Goal: Transaction & Acquisition: Purchase product/service

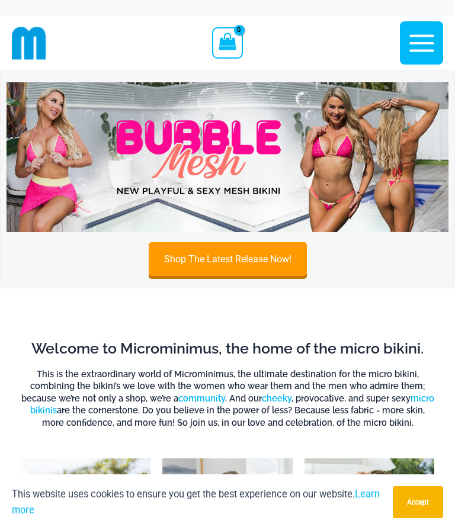
click at [425, 42] on icon "button" at bounding box center [421, 42] width 25 height 17
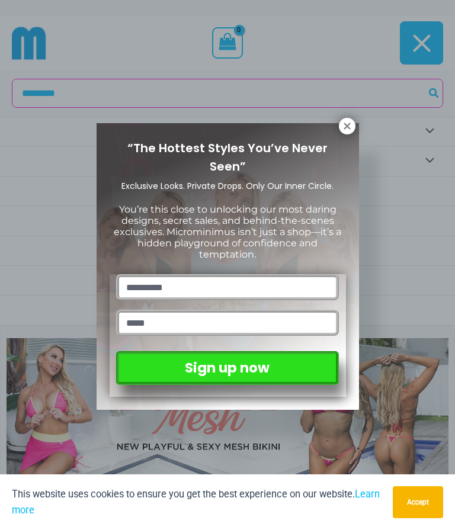
click at [351, 121] on icon at bounding box center [347, 126] width 11 height 11
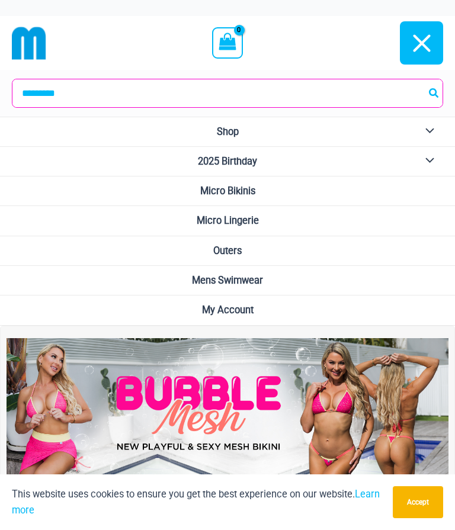
click at [251, 162] on span "2025 Birthday" at bounding box center [227, 161] width 59 height 11
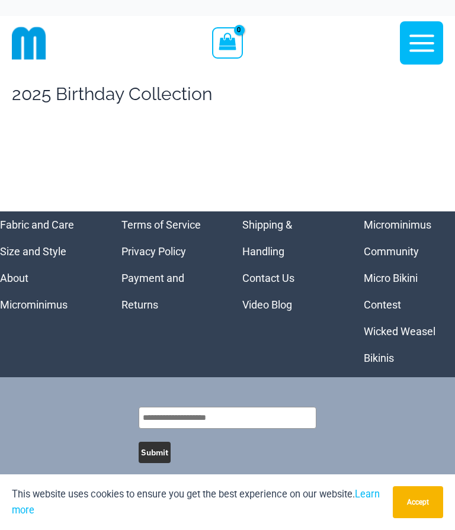
click at [422, 503] on button "Accept" at bounding box center [418, 502] width 50 height 32
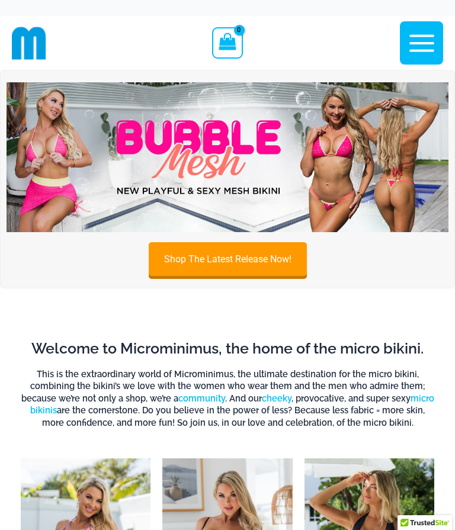
click at [419, 44] on icon "button" at bounding box center [422, 43] width 30 height 30
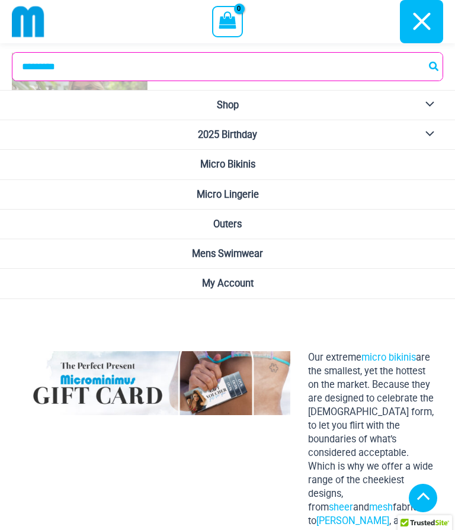
scroll to position [1301, 0]
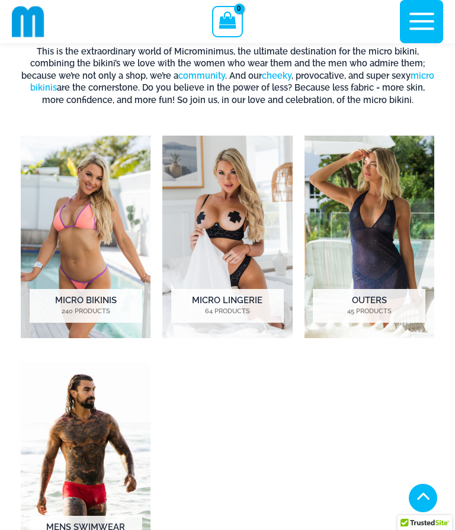
scroll to position [512, 0]
